Goal: Find specific page/section: Find specific page/section

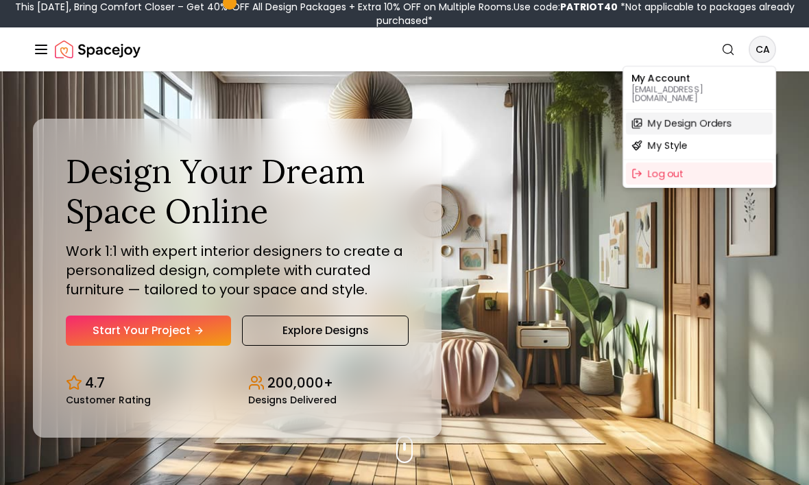
click at [726, 117] on span "My Design Orders" at bounding box center [690, 124] width 84 height 14
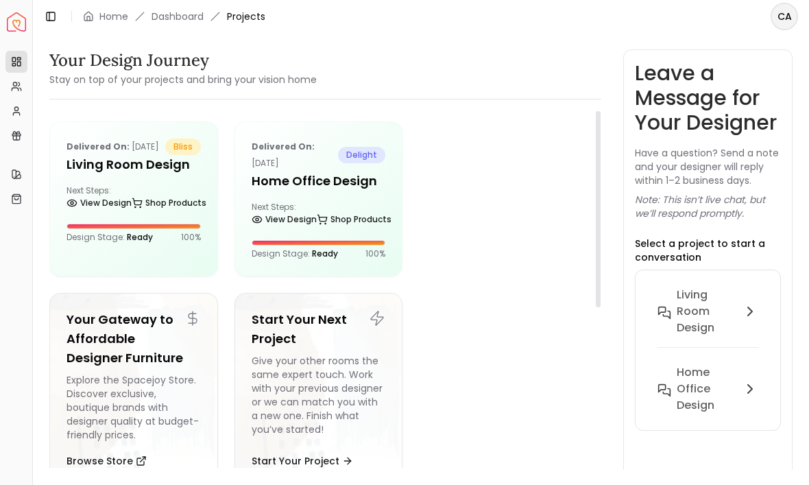
click at [143, 174] on h5 "Living Room design" at bounding box center [133, 164] width 134 height 19
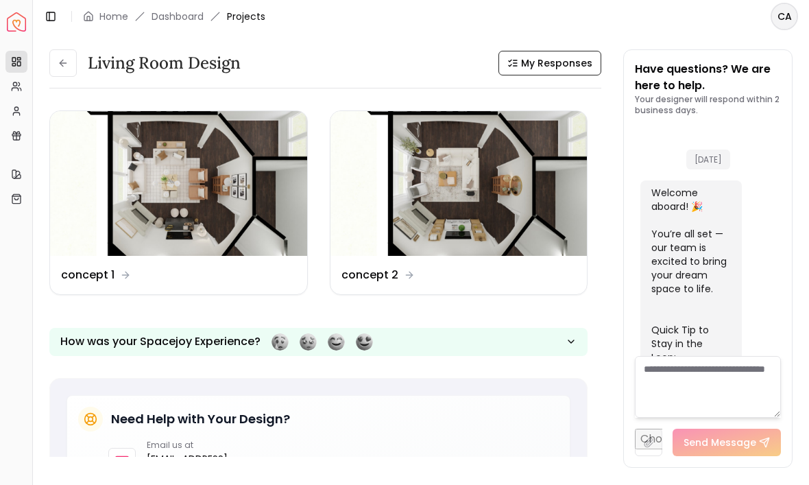
scroll to position [3747, 0]
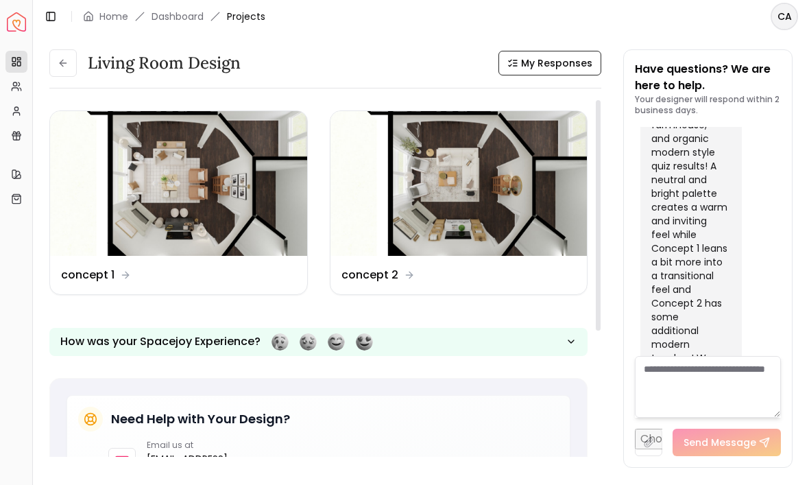
click at [180, 204] on img at bounding box center [178, 183] width 257 height 145
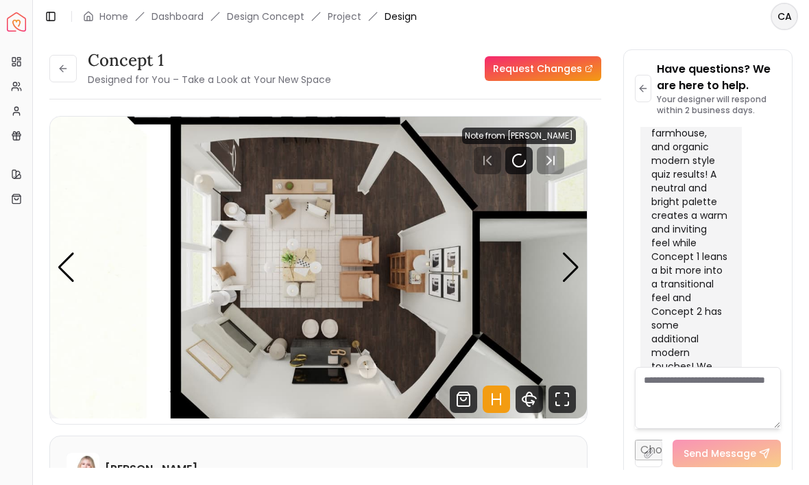
scroll to position [3736, 0]
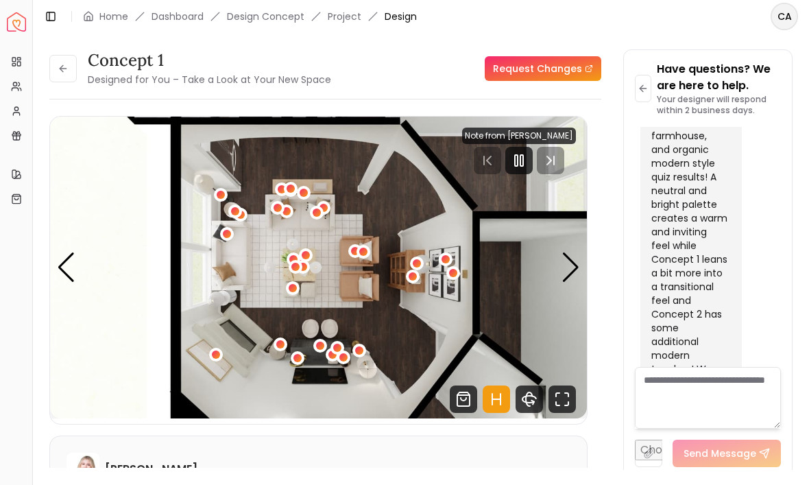
click at [556, 266] on img "1 / 7" at bounding box center [318, 268] width 537 height 302
click at [572, 261] on div "Next slide" at bounding box center [570, 267] width 19 height 30
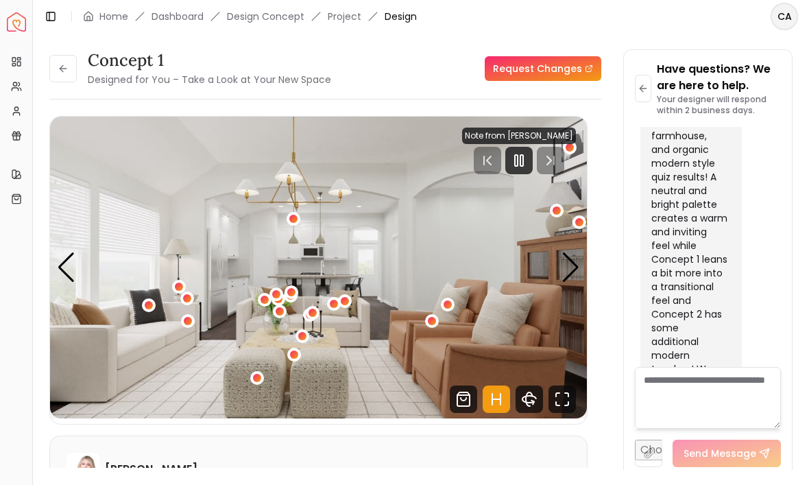
click at [561, 271] on img "2 / 7" at bounding box center [318, 268] width 537 height 302
click at [565, 267] on div "Next slide" at bounding box center [570, 267] width 19 height 30
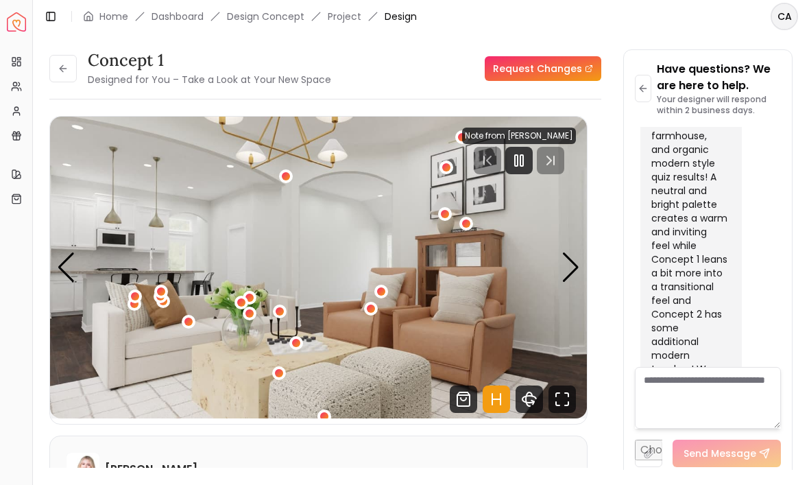
click at [572, 262] on div "Next slide" at bounding box center [570, 267] width 19 height 30
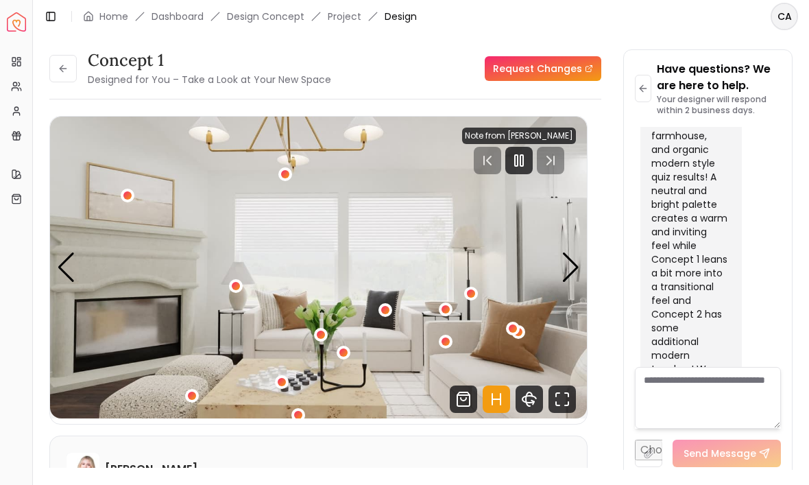
click at [570, 267] on div "Next slide" at bounding box center [570, 267] width 19 height 30
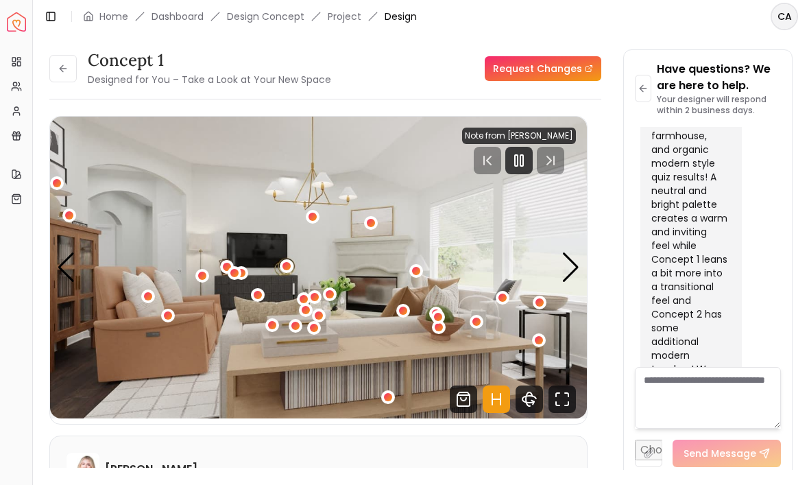
click at [572, 264] on div "Next slide" at bounding box center [570, 267] width 19 height 30
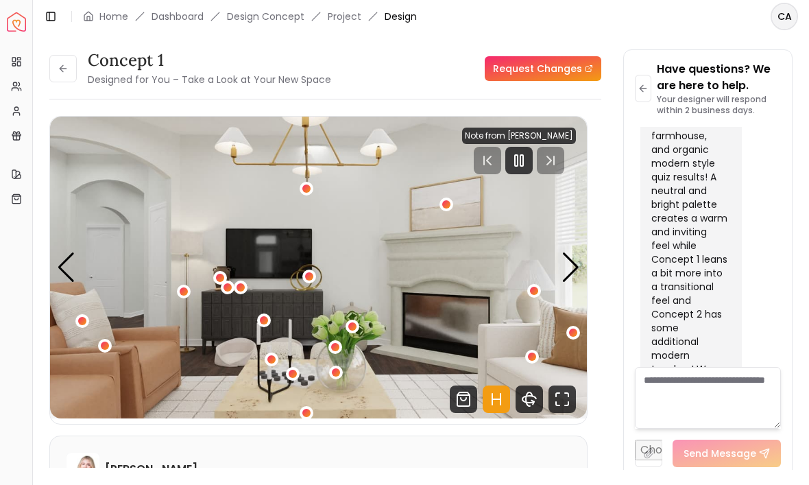
click at [572, 268] on div "Next slide" at bounding box center [570, 267] width 19 height 30
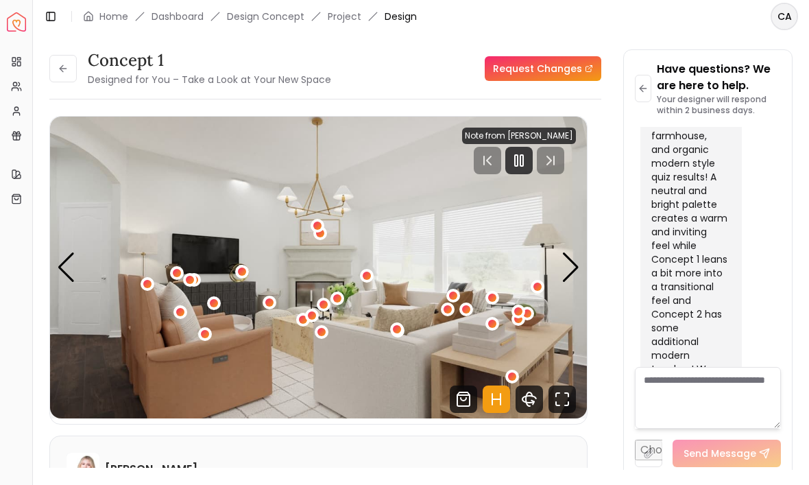
click at [571, 260] on div "Next slide" at bounding box center [570, 267] width 19 height 30
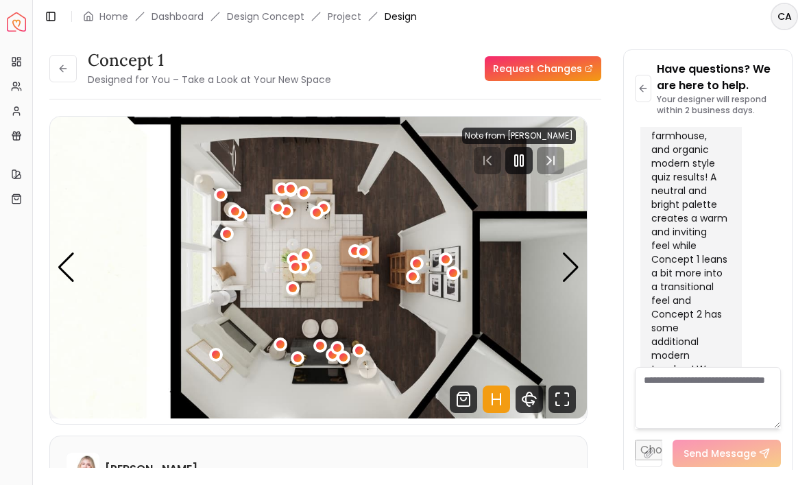
click at [57, 254] on div "Previous slide" at bounding box center [66, 267] width 19 height 30
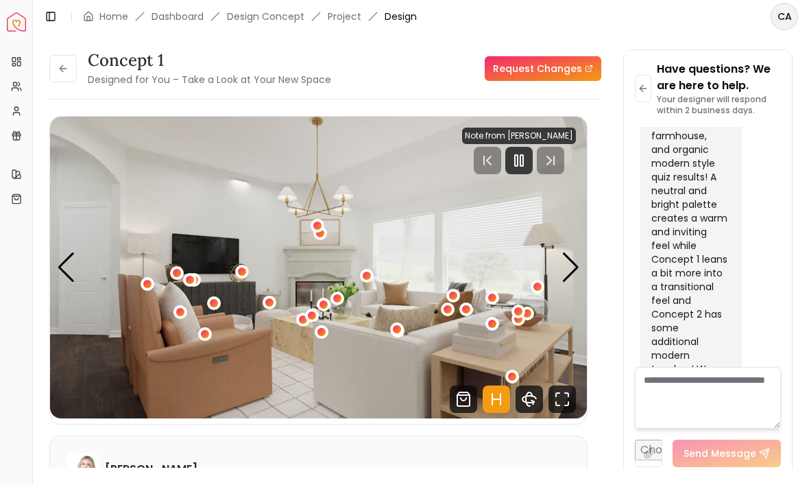
click at [554, 125] on img "7 / 7" at bounding box center [318, 268] width 537 height 302
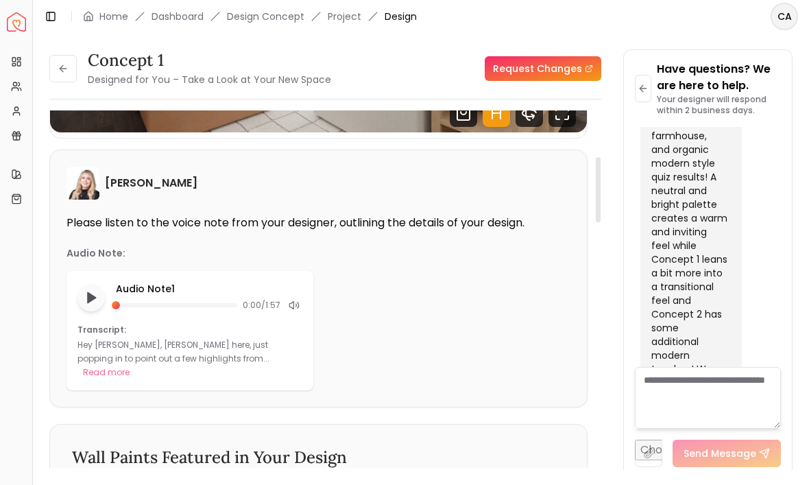
scroll to position [286, 0]
click at [130, 365] on button "Read more" at bounding box center [106, 372] width 47 height 14
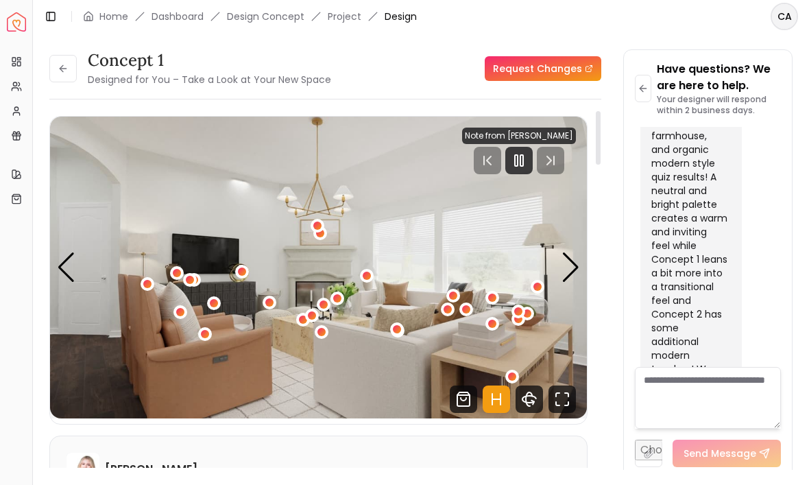
scroll to position [0, 0]
click at [51, 68] on button at bounding box center [62, 68] width 27 height 27
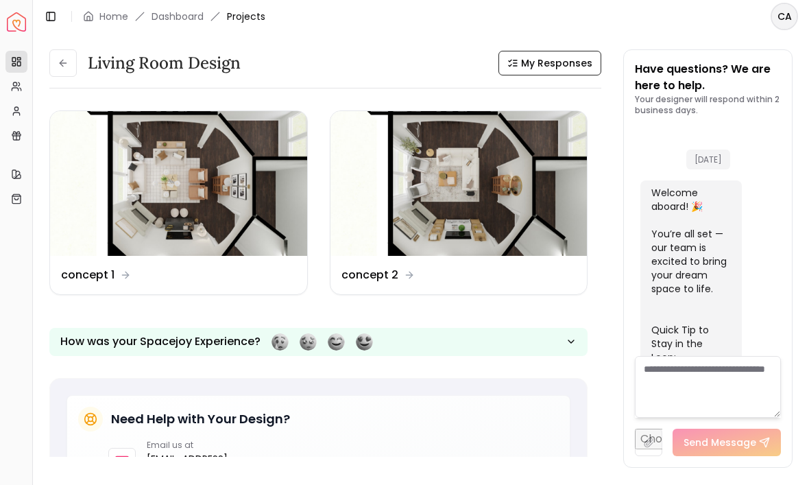
scroll to position [3747, 0]
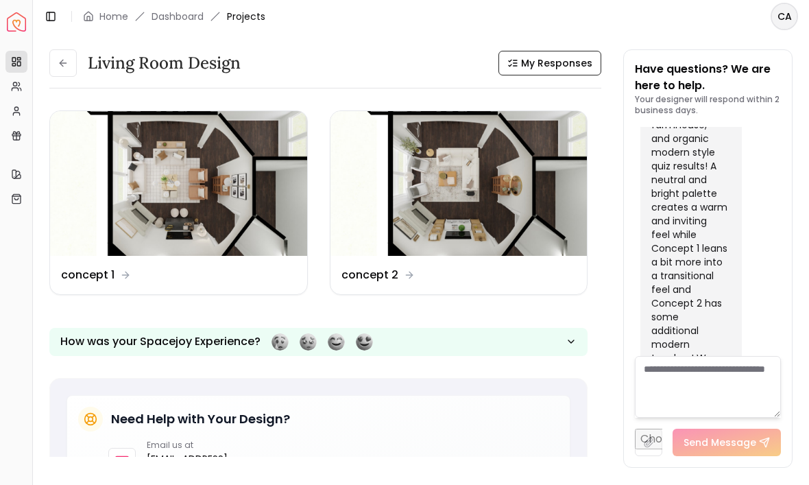
click at [502, 186] on img at bounding box center [458, 183] width 257 height 145
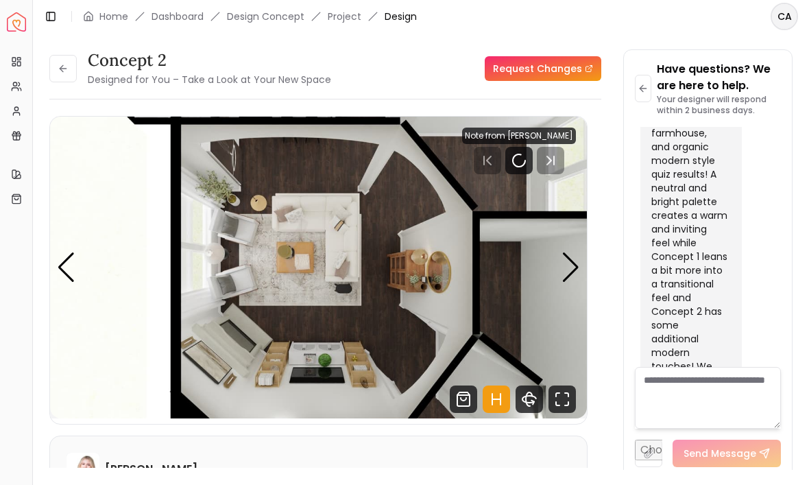
scroll to position [3736, 0]
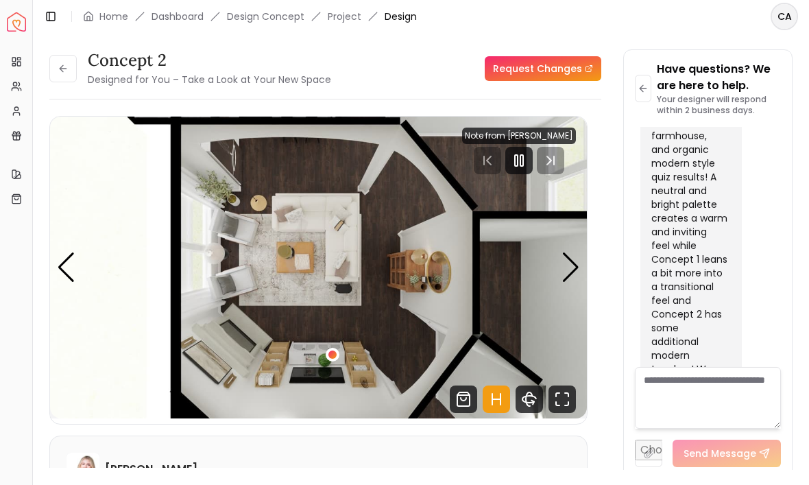
click at [567, 273] on div "Next slide" at bounding box center [570, 267] width 19 height 30
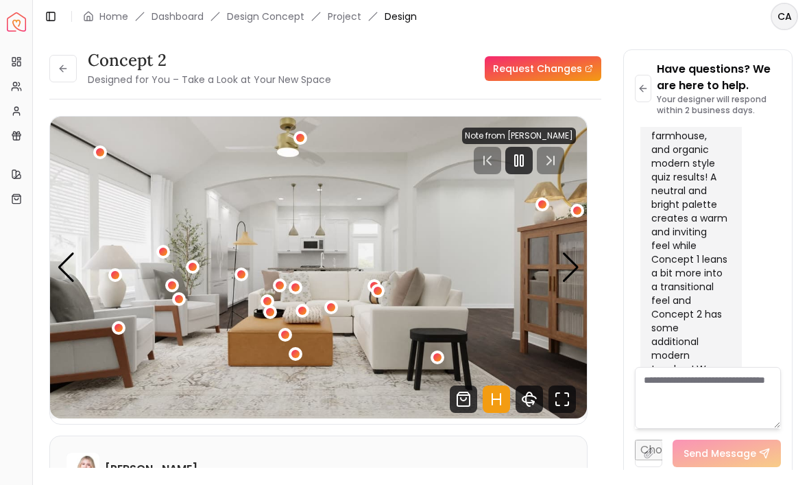
click at [570, 275] on div "Next slide" at bounding box center [570, 267] width 19 height 30
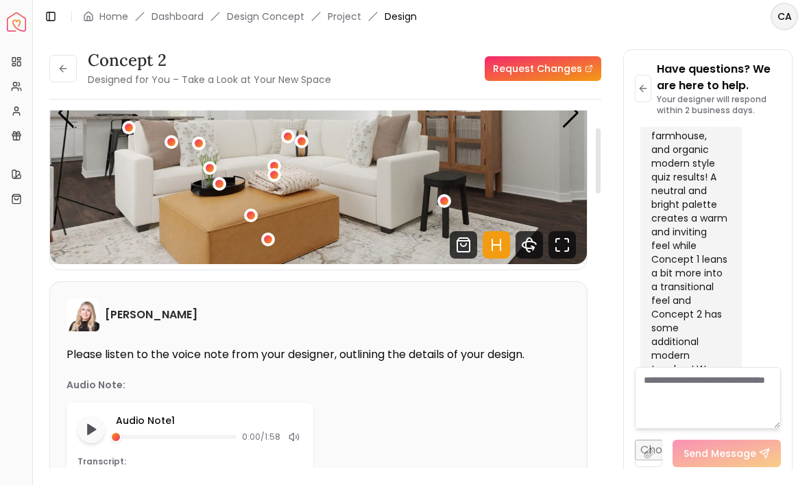
scroll to position [50, 0]
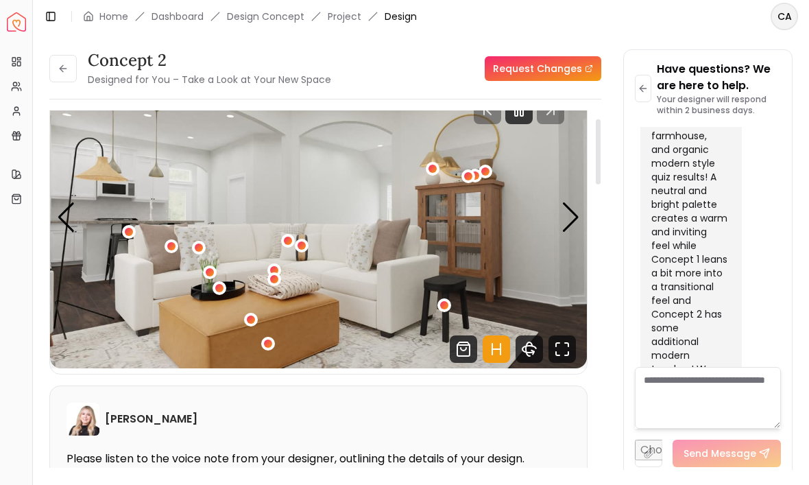
click at [572, 225] on div "Next slide" at bounding box center [570, 217] width 19 height 30
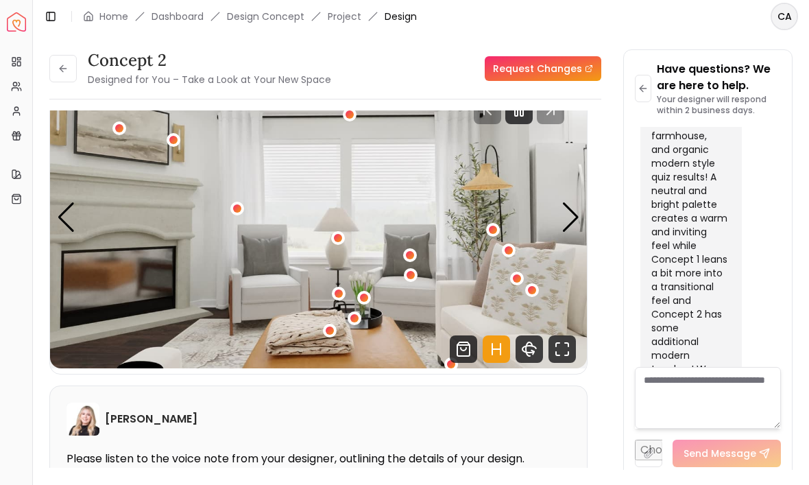
click at [573, 223] on div "Next slide" at bounding box center [570, 217] width 19 height 30
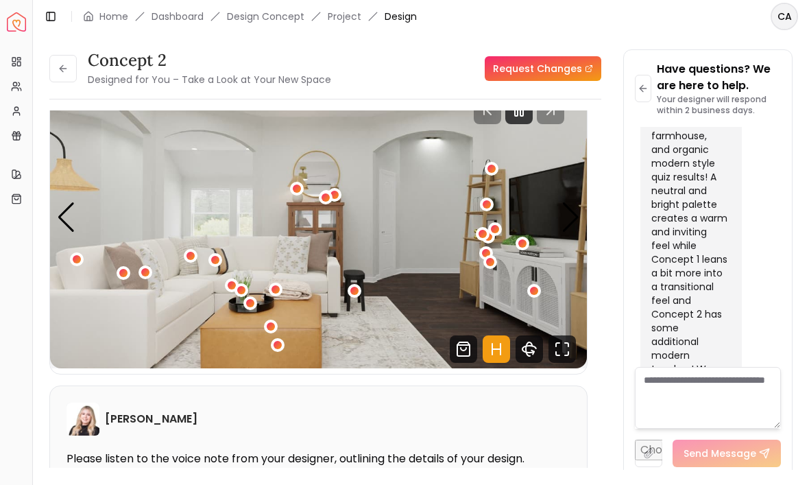
click at [69, 220] on div "Previous slide" at bounding box center [66, 217] width 19 height 30
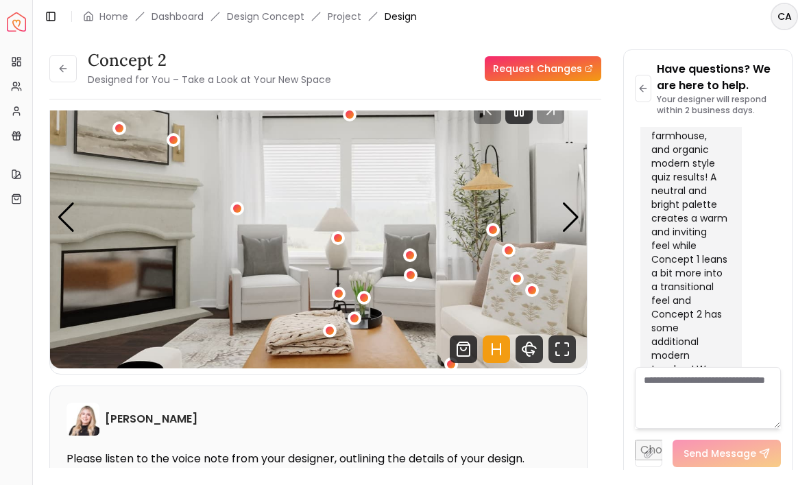
click at [184, 157] on img "4 / 6" at bounding box center [318, 217] width 537 height 302
click at [173, 145] on div "4 / 6" at bounding box center [174, 140] width 14 height 14
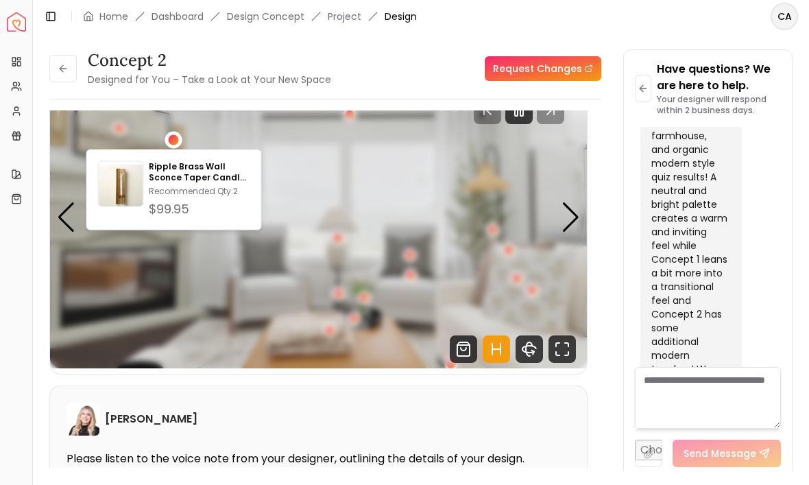
click at [178, 182] on p "Ripple Brass Wall Sconce Taper Candle Holder" at bounding box center [199, 172] width 101 height 22
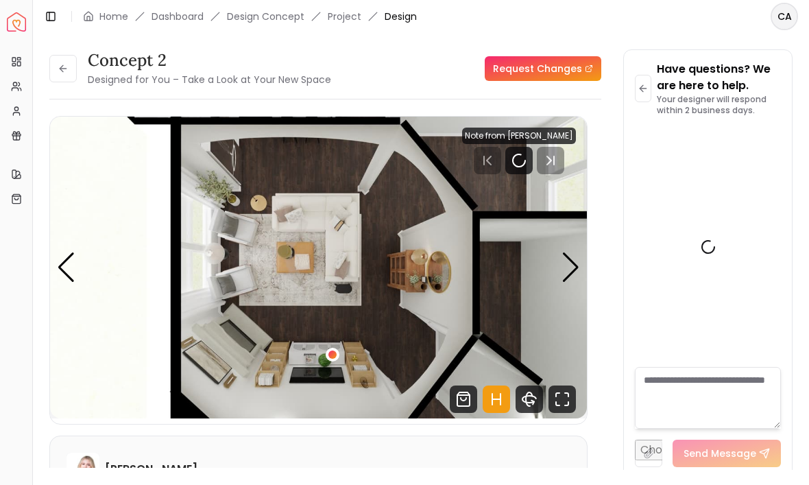
scroll to position [3736, 0]
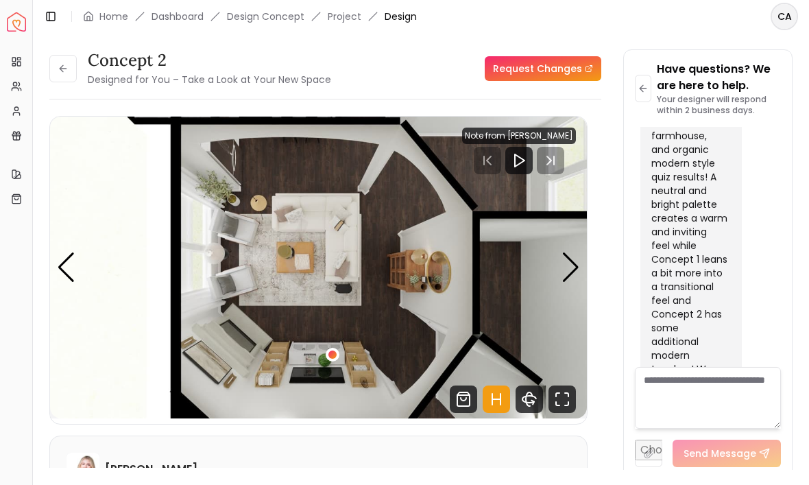
click at [371, 363] on img "1 / 6" at bounding box center [318, 268] width 537 height 302
click at [573, 265] on div "Next slide" at bounding box center [570, 267] width 19 height 30
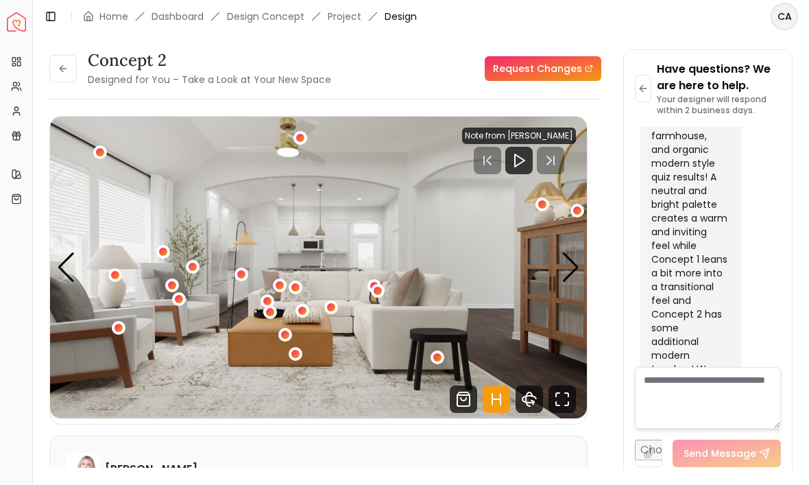
click at [569, 268] on div "Next slide" at bounding box center [570, 267] width 19 height 30
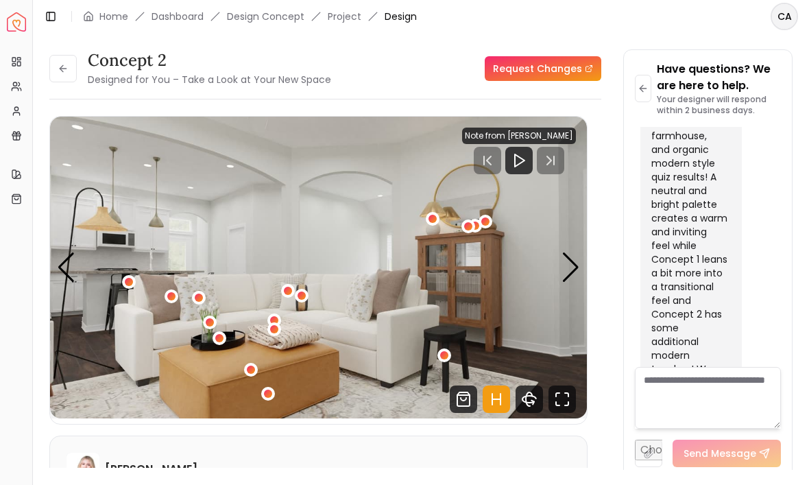
click at [569, 270] on div "Next slide" at bounding box center [570, 267] width 19 height 30
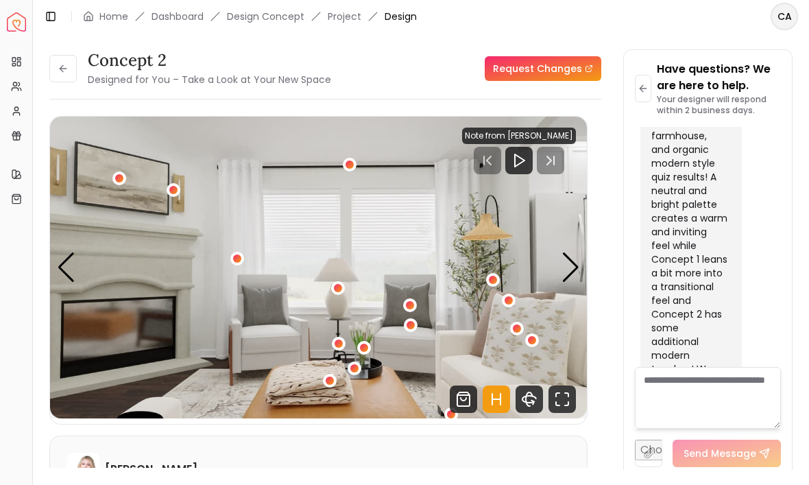
click at [572, 262] on div "Next slide" at bounding box center [570, 267] width 19 height 30
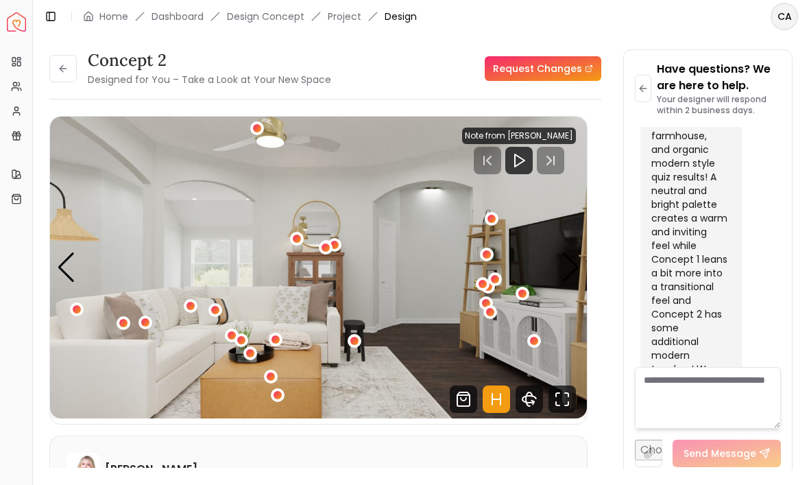
click at [576, 269] on div "Next slide" at bounding box center [570, 267] width 19 height 30
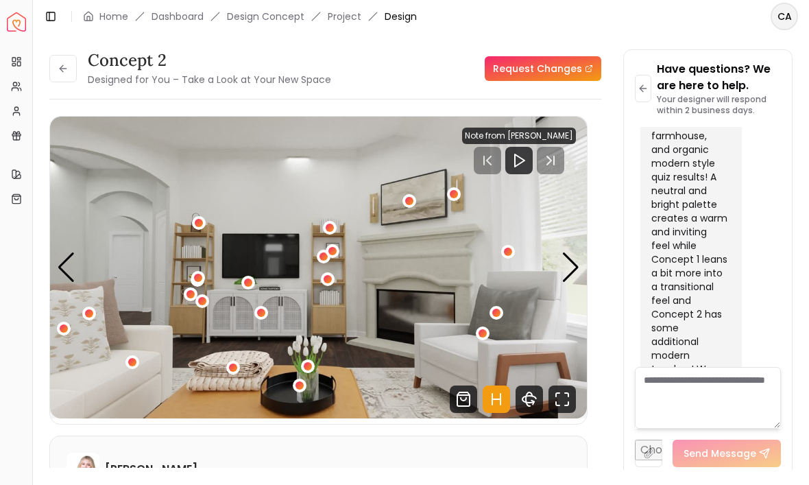
click at [334, 289] on img "6 / 6" at bounding box center [318, 268] width 537 height 302
click at [337, 288] on img "6 / 6" at bounding box center [318, 268] width 537 height 302
click at [204, 300] on div "6 / 6" at bounding box center [202, 301] width 8 height 8
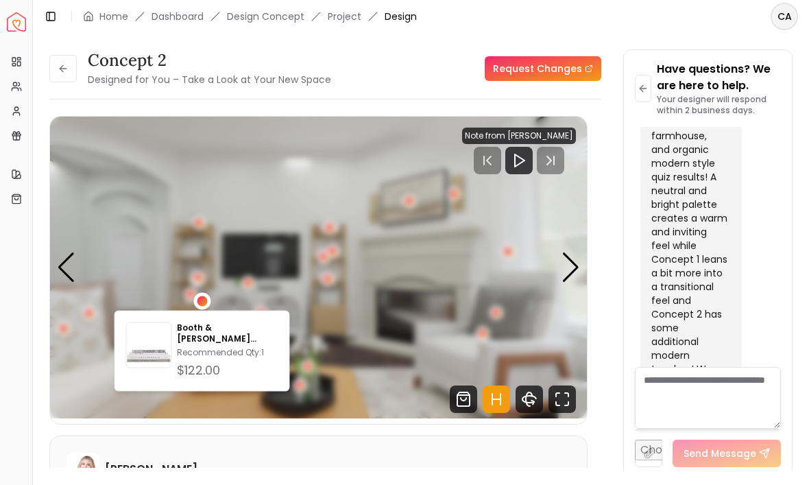
click at [202, 227] on div "6 / 6" at bounding box center [199, 223] width 8 height 8
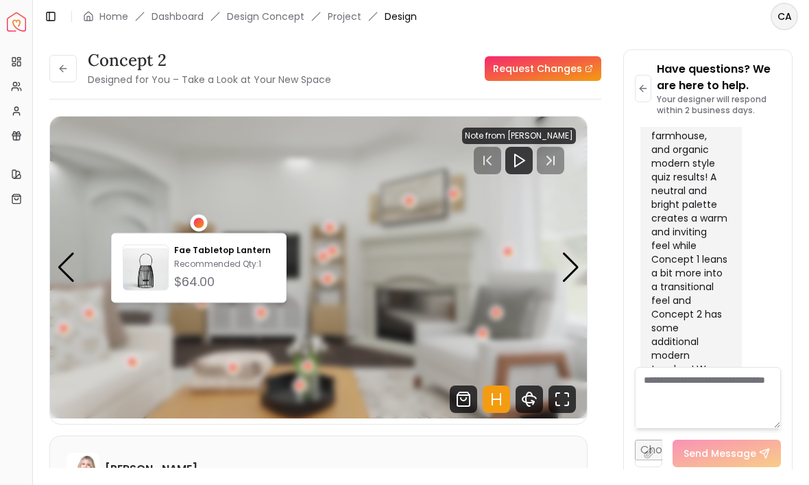
click at [342, 236] on img "6 / 6" at bounding box center [318, 268] width 537 height 302
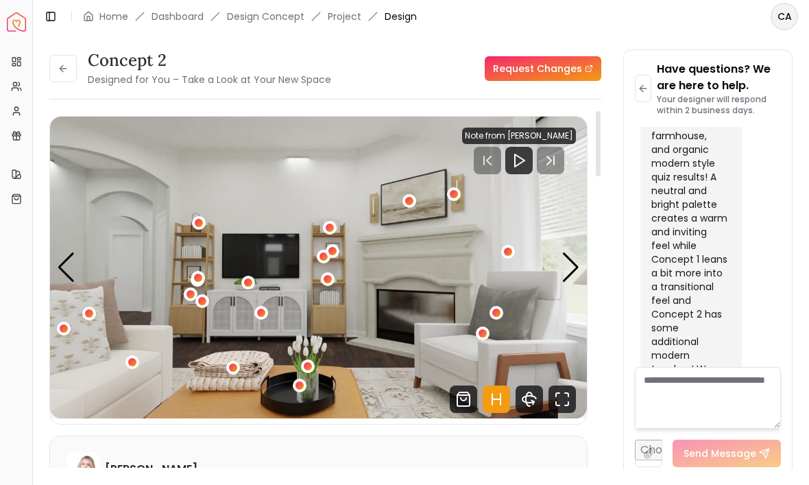
click at [334, 233] on button "6 / 6" at bounding box center [330, 228] width 14 height 14
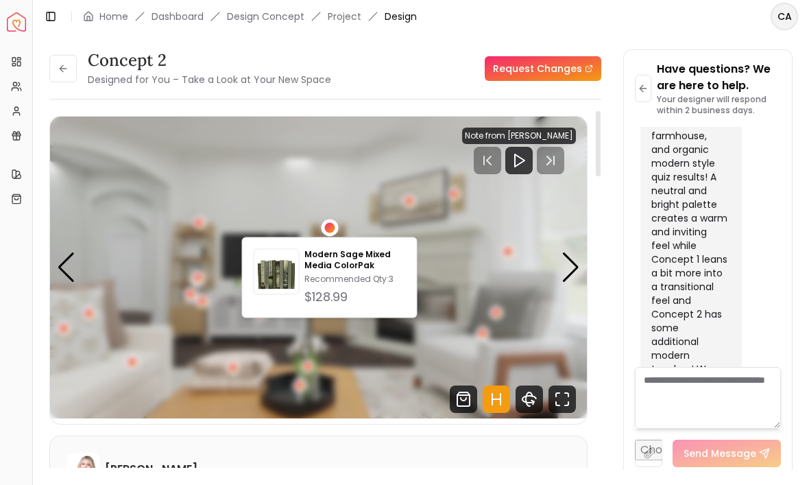
click at [406, 363] on img "6 / 6" at bounding box center [318, 268] width 537 height 302
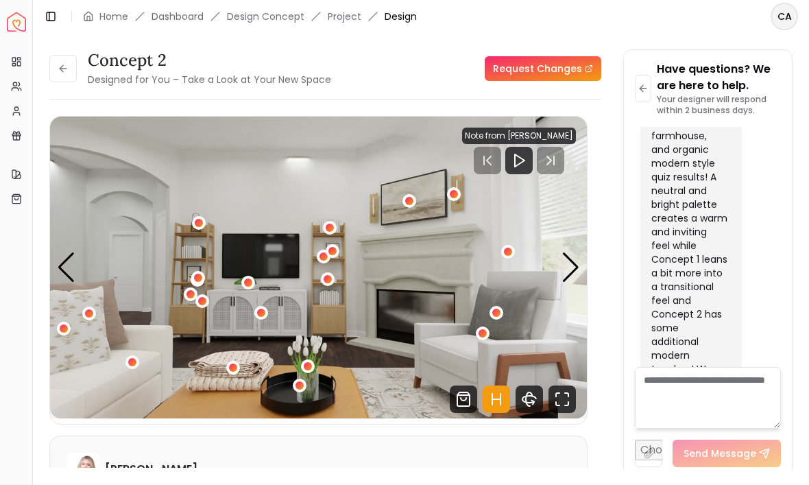
click at [568, 406] on icon "Fullscreen" at bounding box center [561, 398] width 27 height 27
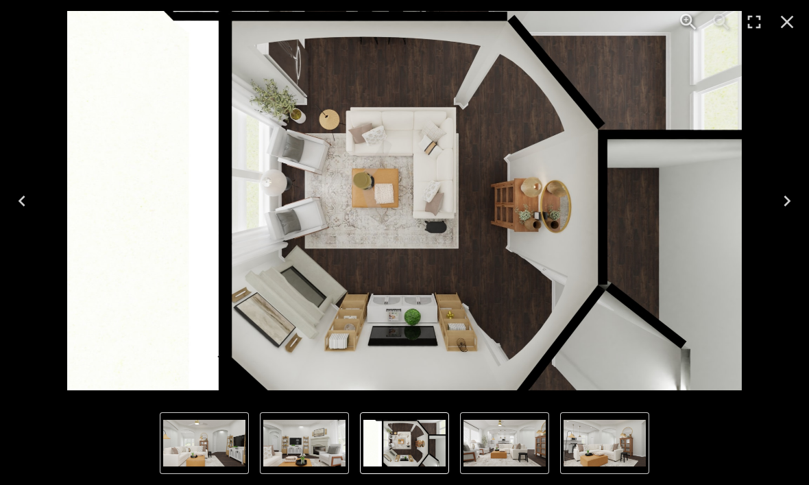
click at [780, 30] on icon "Close" at bounding box center [787, 22] width 22 height 22
